Goal: Information Seeking & Learning: Learn about a topic

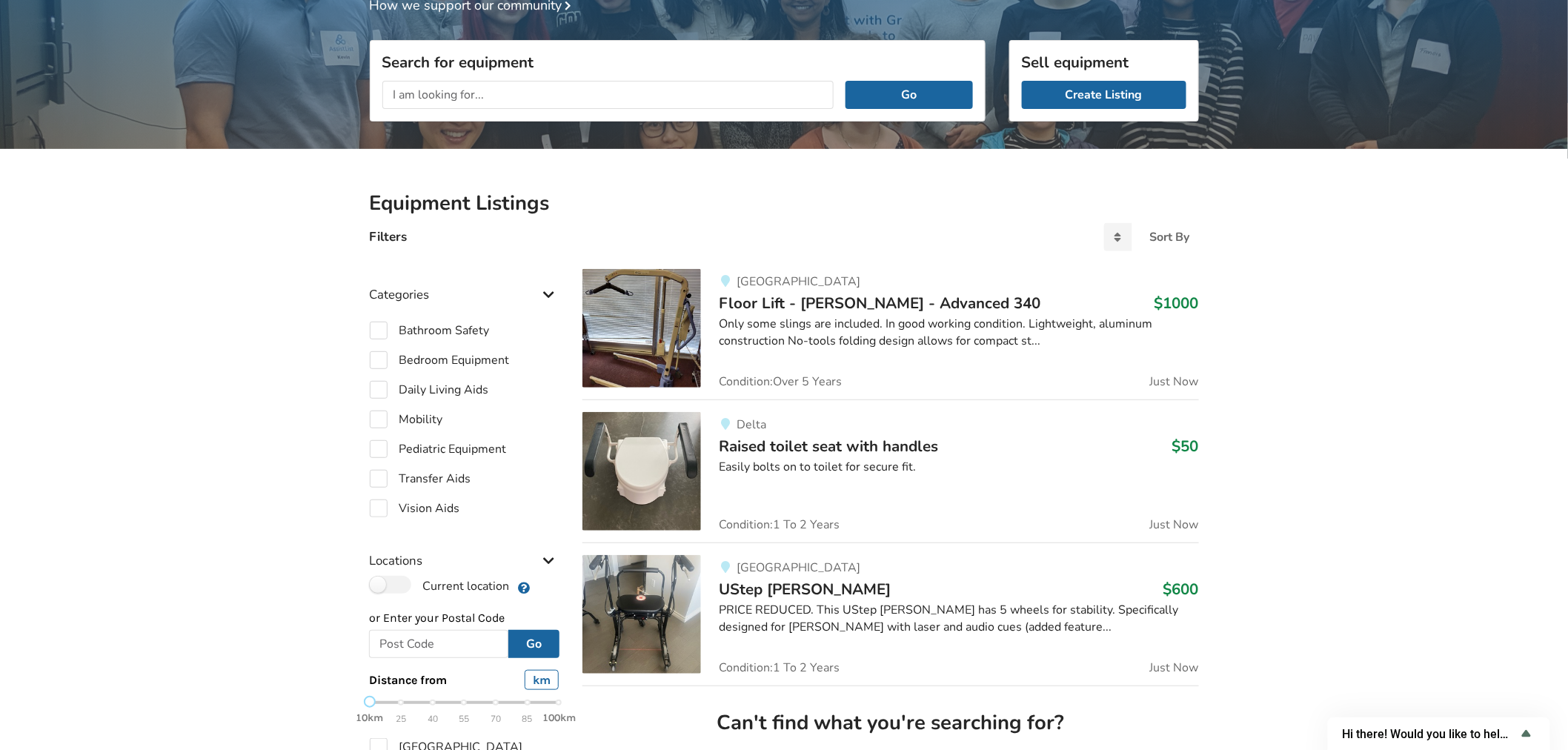
scroll to position [165, 0]
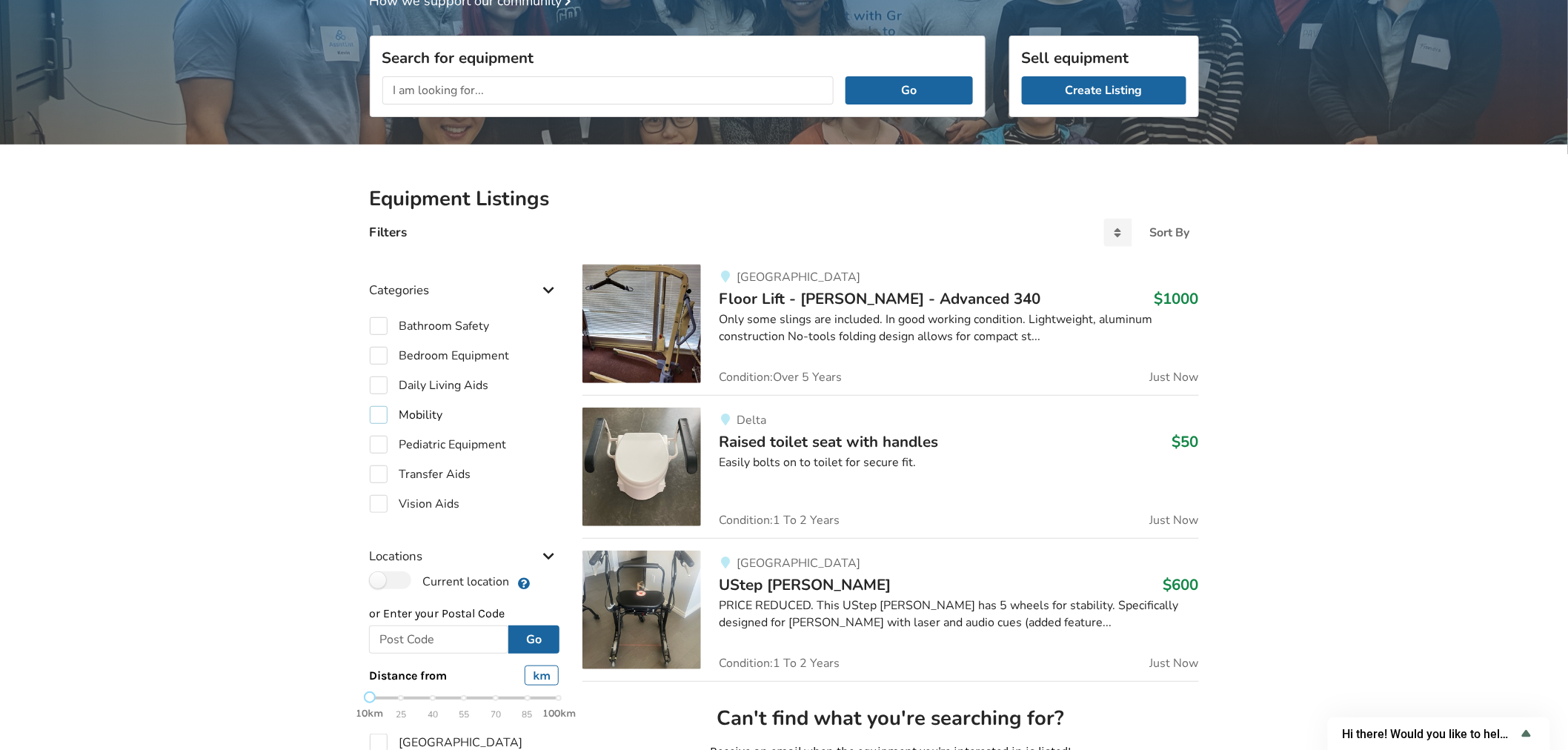
click at [384, 410] on label "Mobility" at bounding box center [406, 414] width 73 height 18
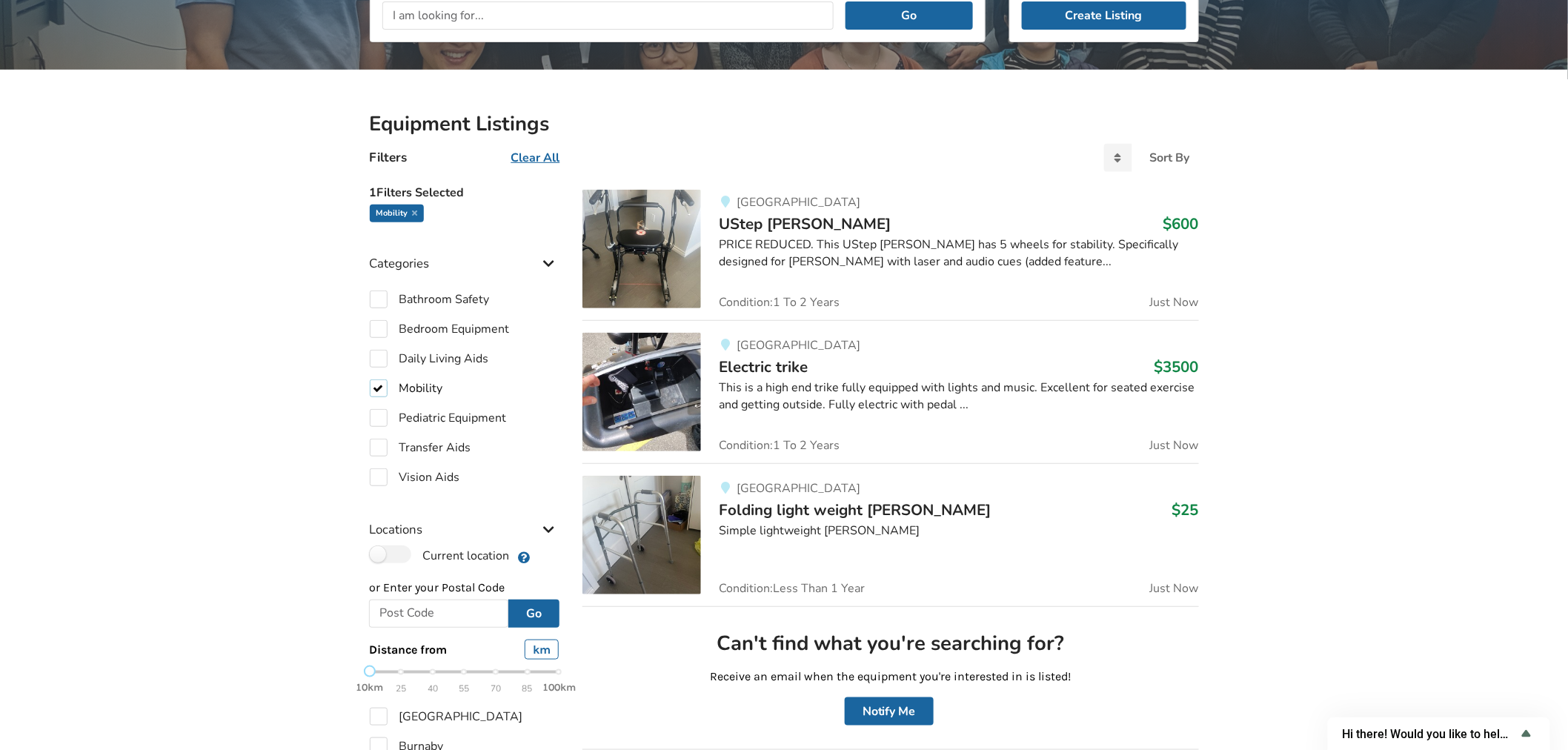
scroll to position [185, 0]
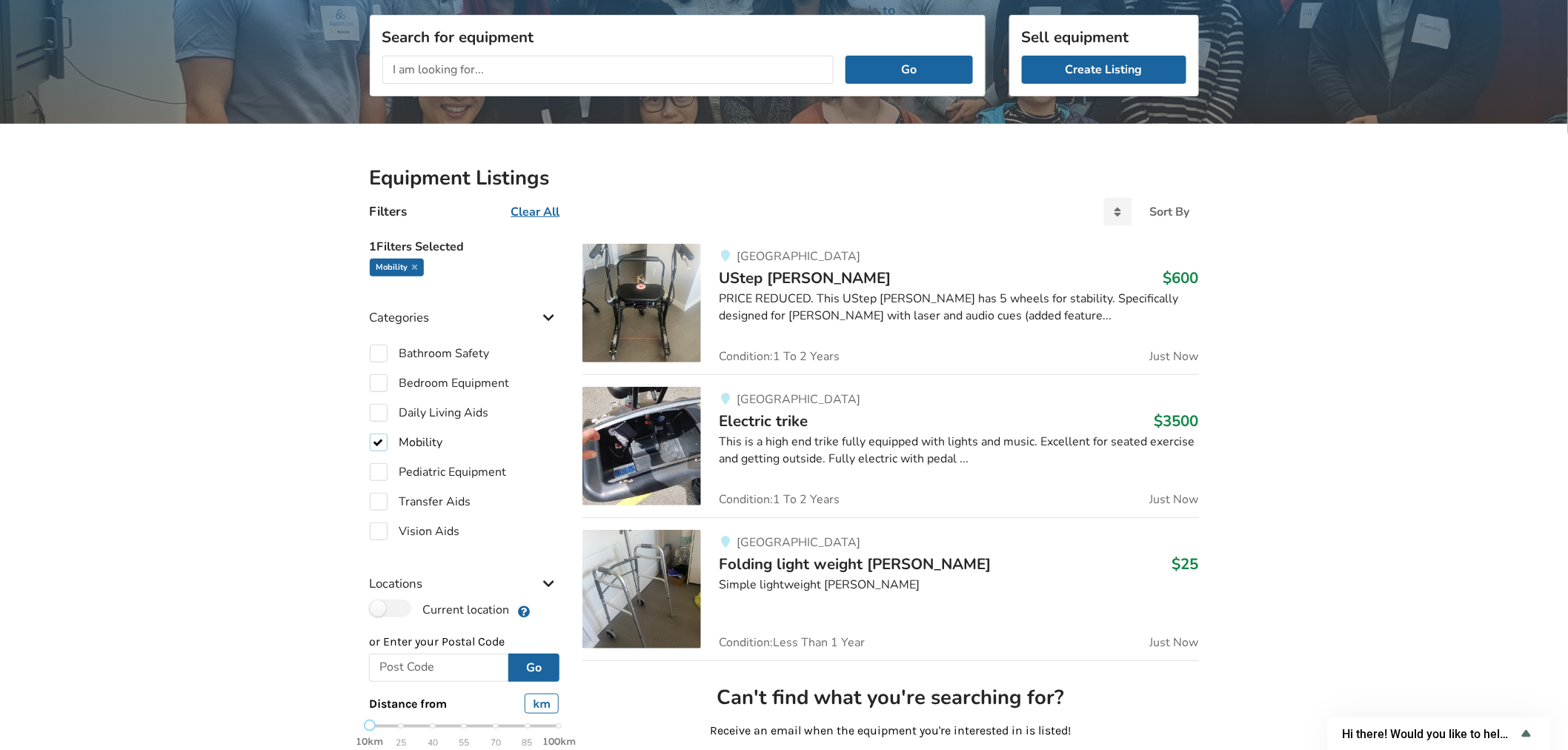
click at [381, 442] on label "Mobility" at bounding box center [406, 442] width 73 height 18
checkbox input "false"
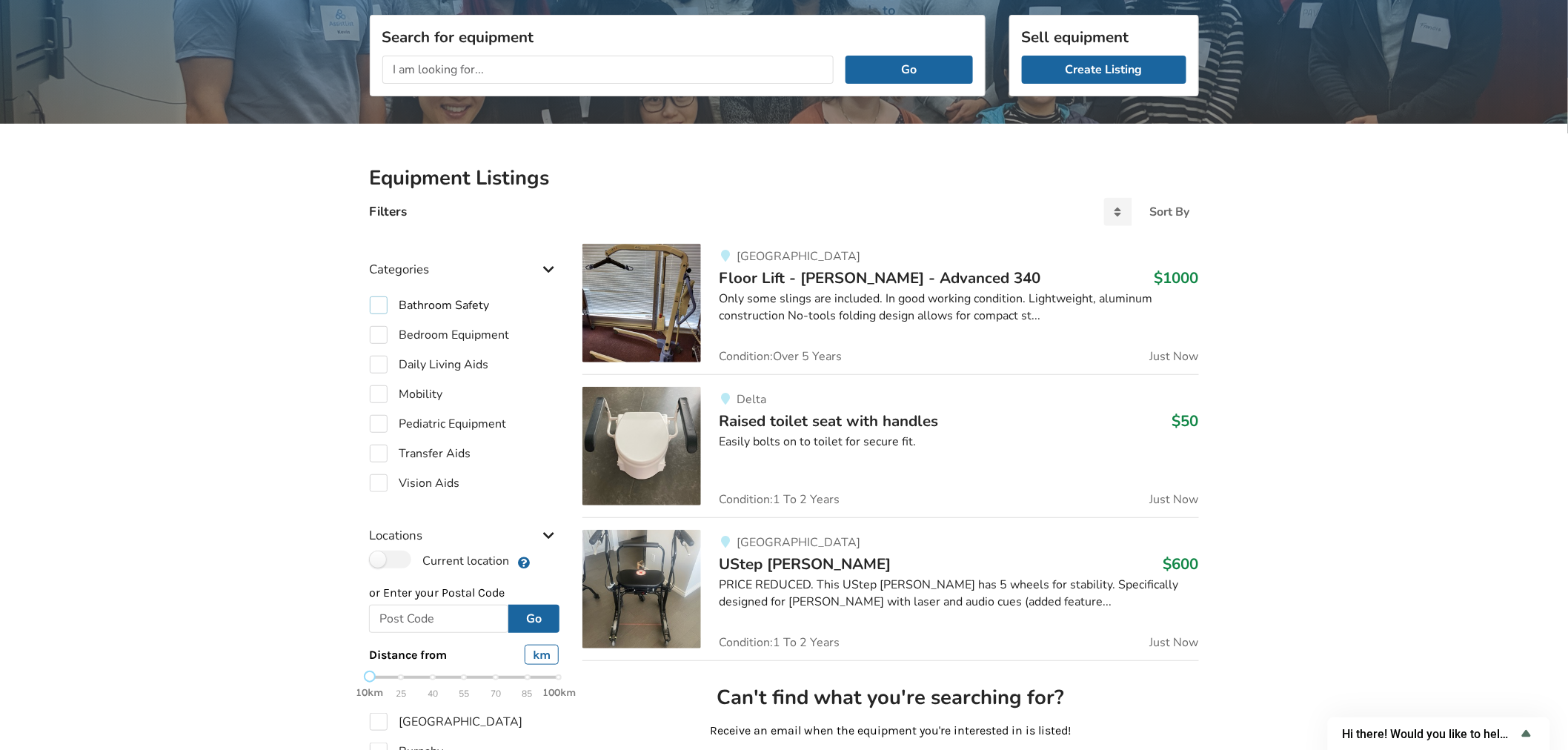
click at [384, 307] on label "Bathroom Safety" at bounding box center [429, 305] width 120 height 18
checkbox input "true"
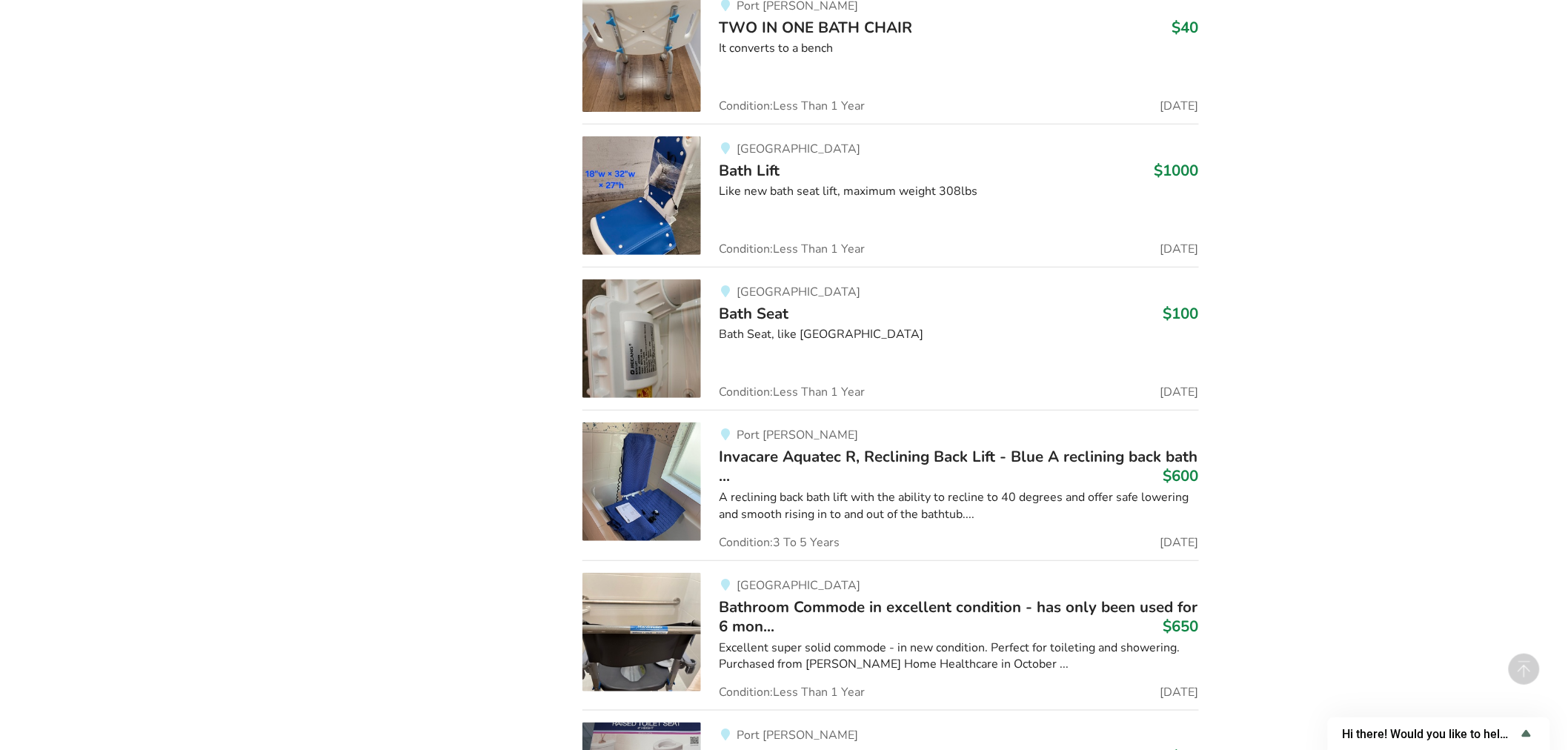
scroll to position [4142, 0]
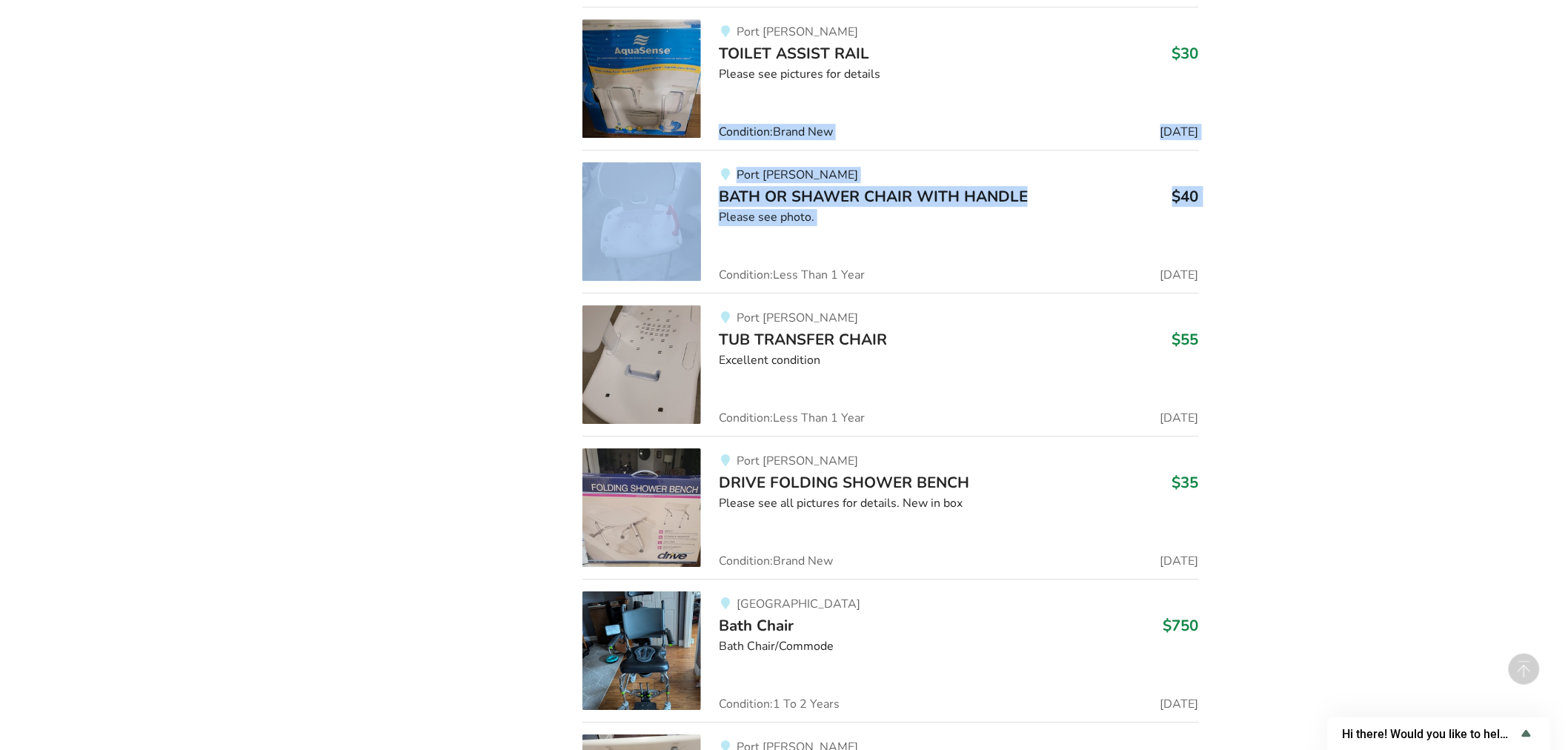
drag, startPoint x: 1567, startPoint y: 283, endPoint x: 1538, endPoint y: 116, distance: 169.5
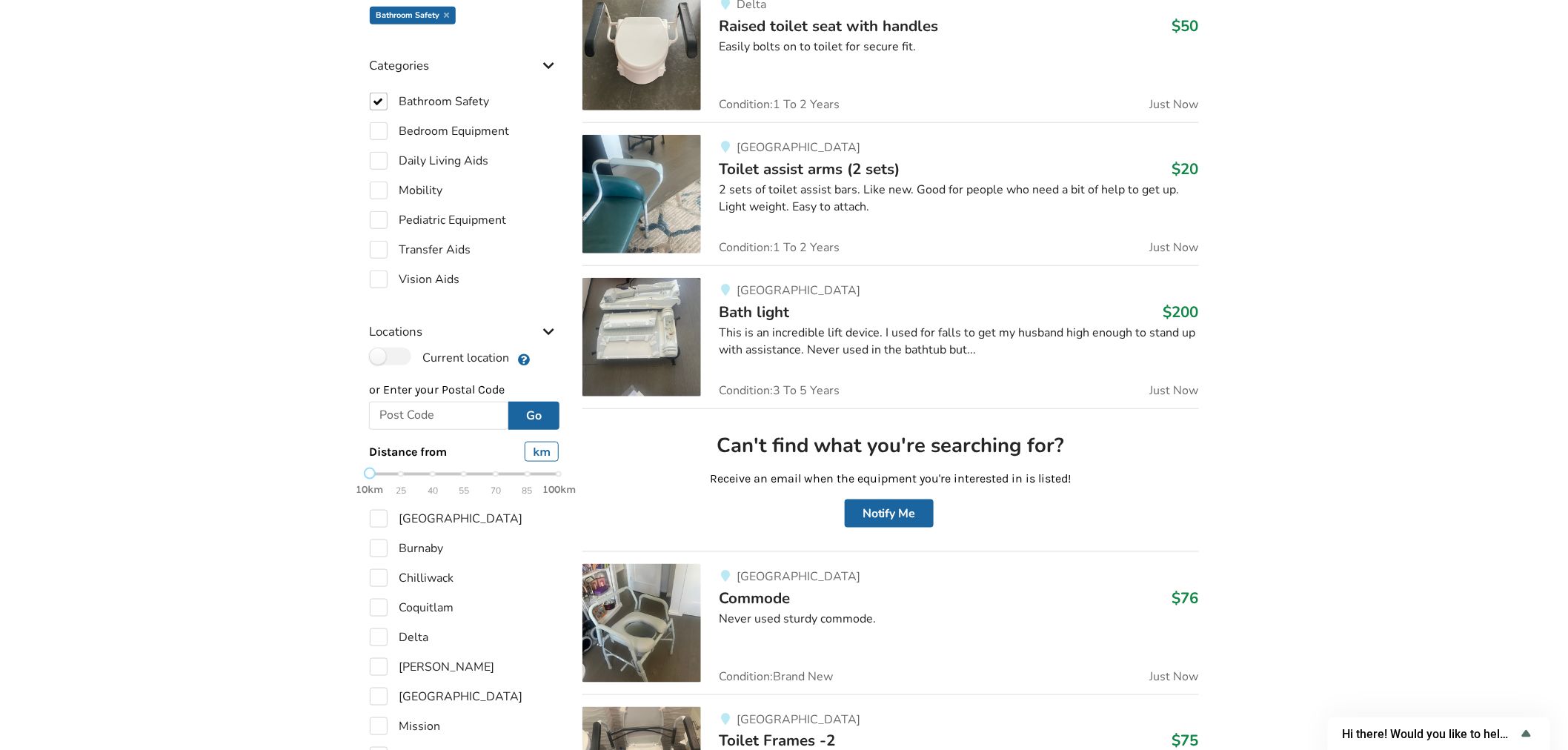
scroll to position [0, 0]
